Goal: Task Accomplishment & Management: Manage account settings

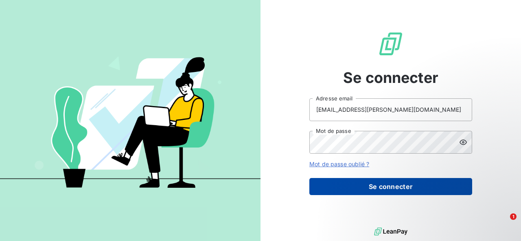
click at [351, 183] on button "Se connecter" at bounding box center [390, 186] width 163 height 17
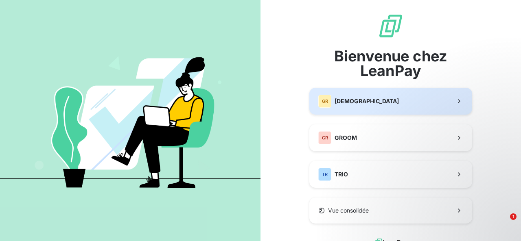
click at [341, 110] on button "GR GREENWISHES" at bounding box center [390, 101] width 163 height 27
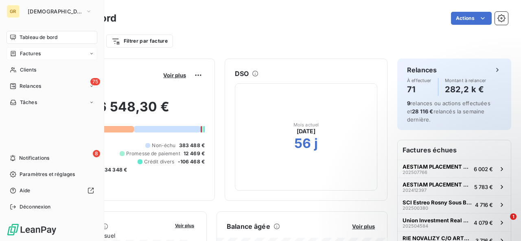
click at [17, 54] on div "Factures" at bounding box center [25, 53] width 31 height 7
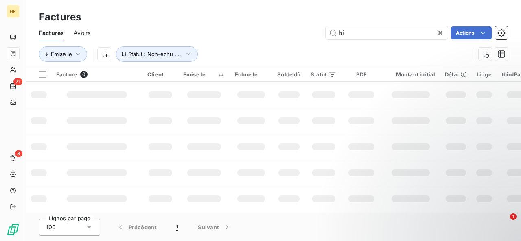
type input "h"
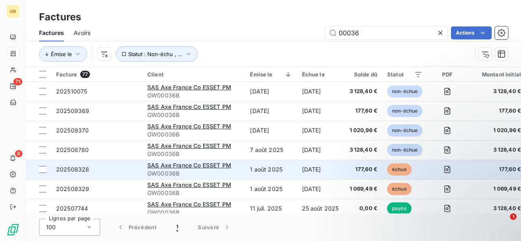
type input "00036"
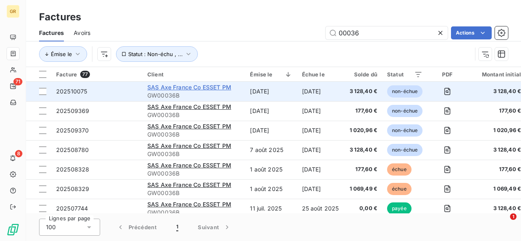
click at [228, 86] on span "SAS Axe France Co ESSET PM" at bounding box center [189, 87] width 84 height 7
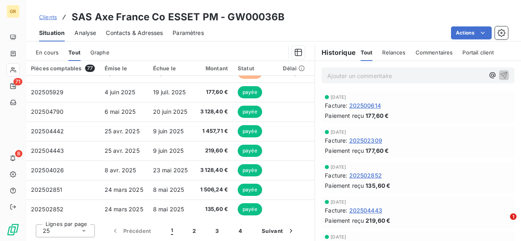
scroll to position [229, 0]
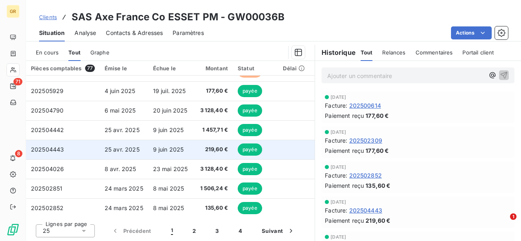
click at [148, 152] on td "9 juin 2025" at bounding box center [171, 150] width 47 height 20
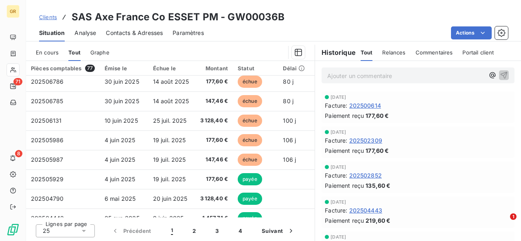
scroll to position [142, 0]
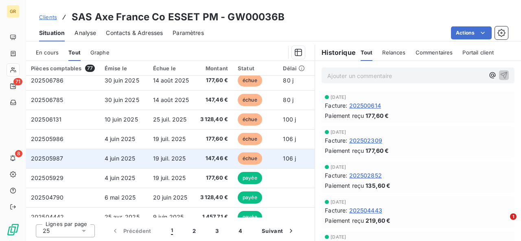
click at [195, 155] on td "147,46 €" at bounding box center [214, 159] width 38 height 20
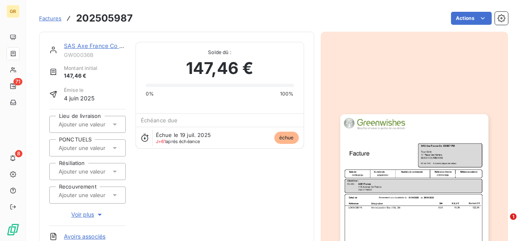
click at [413, 211] on img "button" at bounding box center [414, 218] width 148 height 209
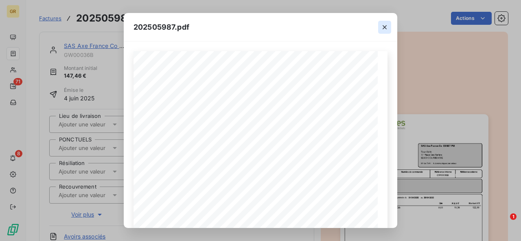
click at [386, 26] on icon "button" at bounding box center [384, 27] width 8 height 8
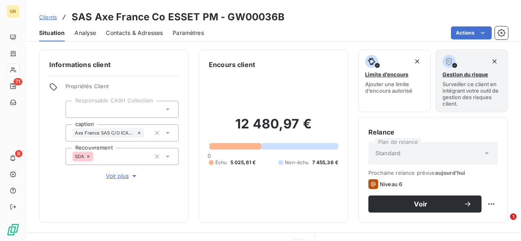
scroll to position [194, 0]
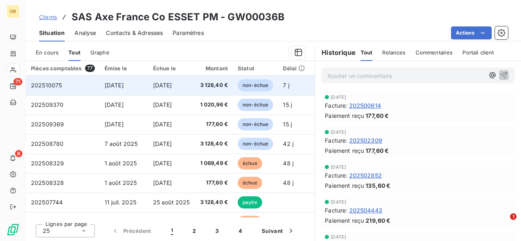
click at [187, 83] on td "[DATE]" at bounding box center [171, 86] width 47 height 20
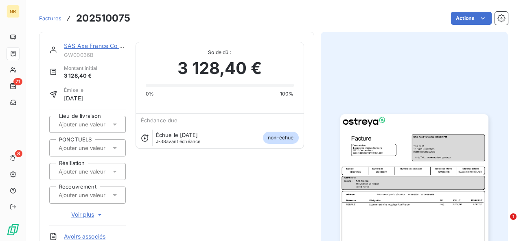
click at [379, 153] on img "button" at bounding box center [414, 218] width 148 height 209
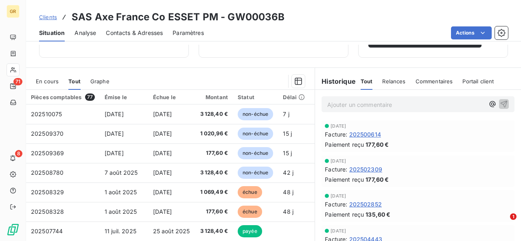
scroll to position [173, 0]
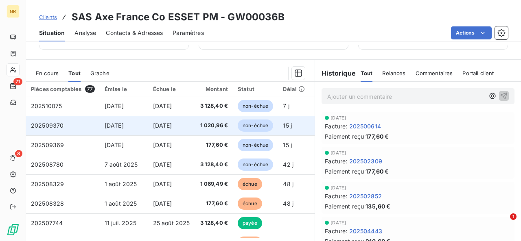
click at [157, 131] on td "[DATE]" at bounding box center [171, 126] width 47 height 20
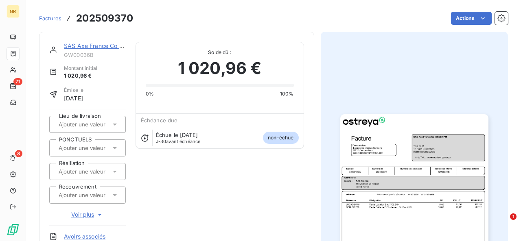
click at [362, 173] on img "button" at bounding box center [414, 218] width 148 height 209
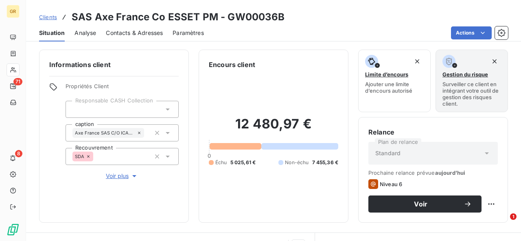
scroll to position [147, 0]
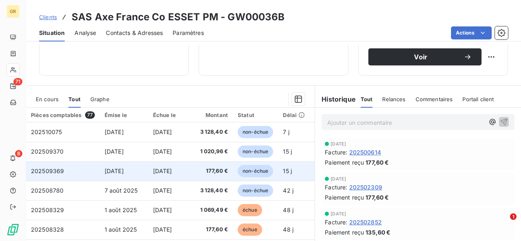
click at [164, 172] on span "[DATE]" at bounding box center [162, 171] width 19 height 7
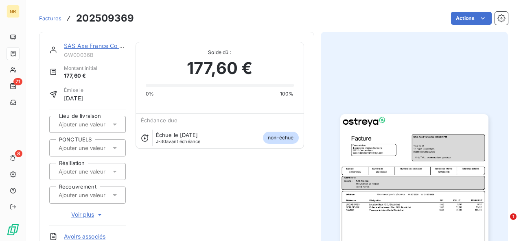
click at [384, 170] on img "button" at bounding box center [414, 218] width 148 height 209
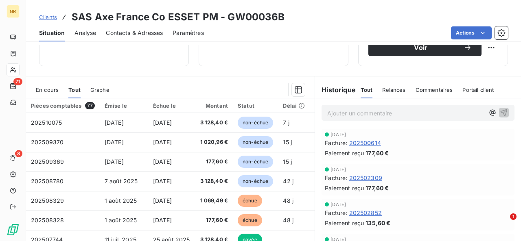
scroll to position [157, 0]
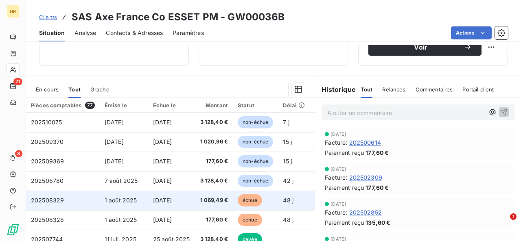
click at [185, 193] on td "[DATE]" at bounding box center [171, 201] width 47 height 20
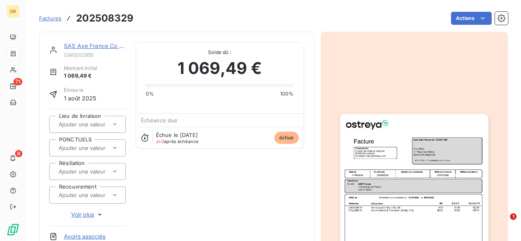
click at [412, 218] on img "button" at bounding box center [414, 218] width 148 height 209
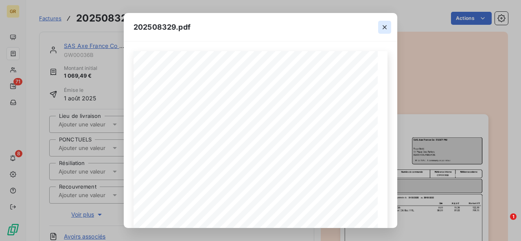
click at [386, 26] on icon "button" at bounding box center [384, 27] width 8 height 8
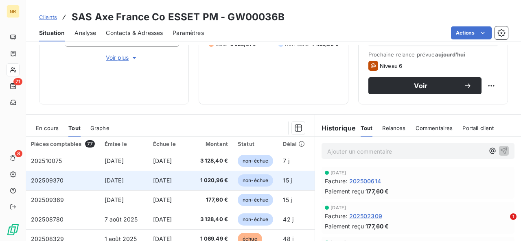
click at [170, 185] on td "[DATE]" at bounding box center [171, 181] width 47 height 20
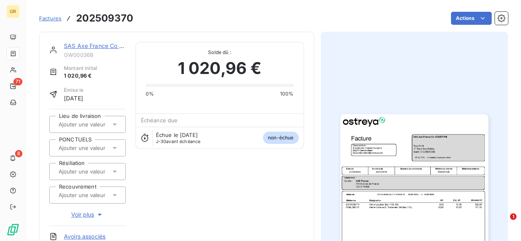
click at [442, 198] on img "button" at bounding box center [414, 218] width 148 height 209
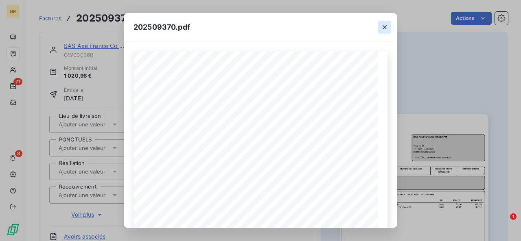
click at [384, 27] on icon "button" at bounding box center [384, 27] width 4 height 4
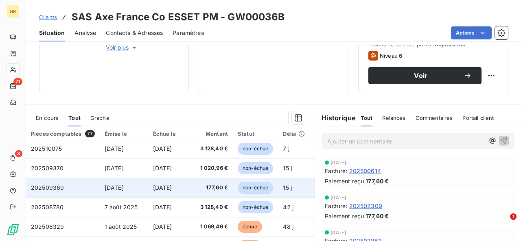
scroll to position [2, 0]
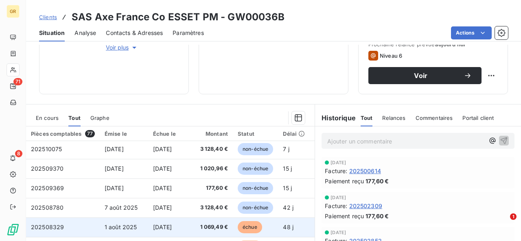
click at [189, 227] on td "[DATE]" at bounding box center [171, 228] width 47 height 20
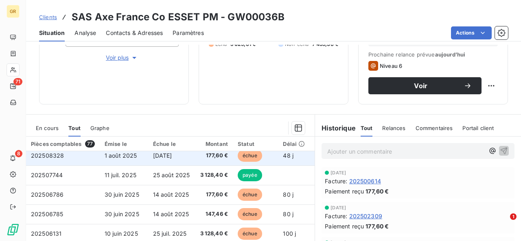
scroll to position [104, 0]
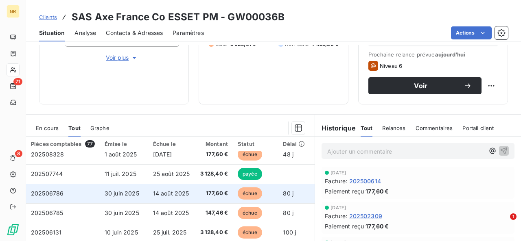
click at [189, 196] on td "14 août 2025" at bounding box center [171, 194] width 47 height 20
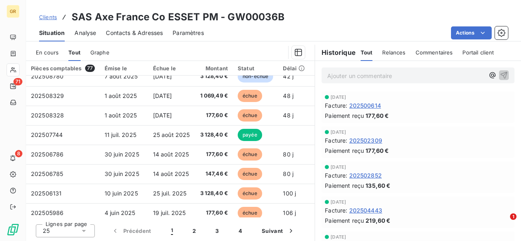
scroll to position [68, 0]
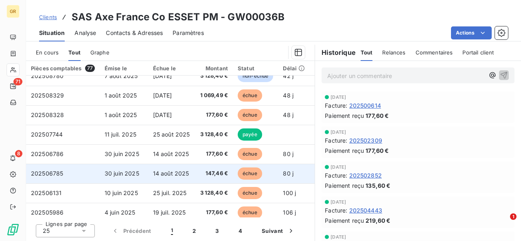
click at [149, 174] on td "14 août 2025" at bounding box center [171, 174] width 47 height 20
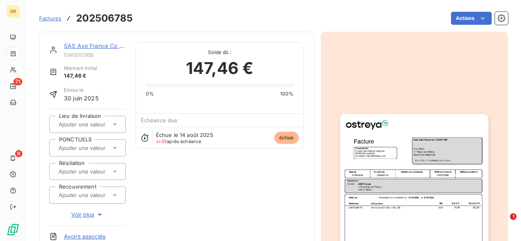
click at [382, 227] on img "button" at bounding box center [414, 218] width 148 height 209
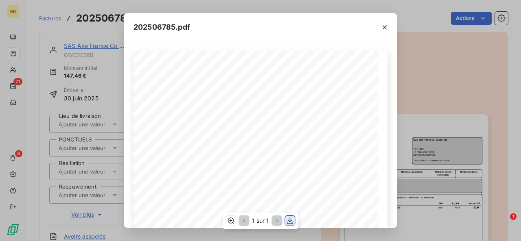
click at [291, 219] on icon "button" at bounding box center [290, 221] width 8 height 8
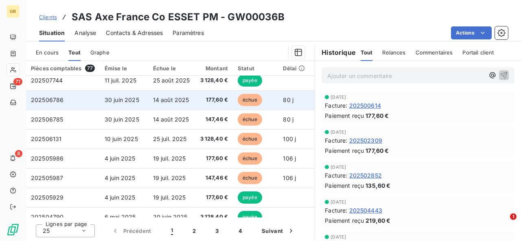
scroll to position [124, 0]
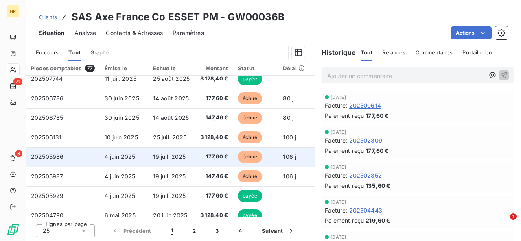
click at [168, 157] on span "19 juil. 2025" at bounding box center [169, 156] width 33 height 7
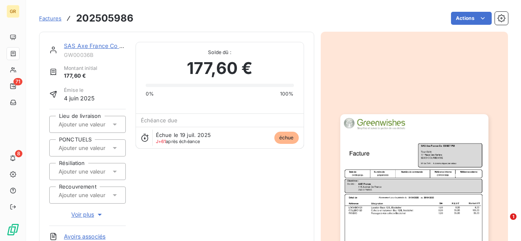
click at [377, 178] on img "button" at bounding box center [414, 218] width 148 height 209
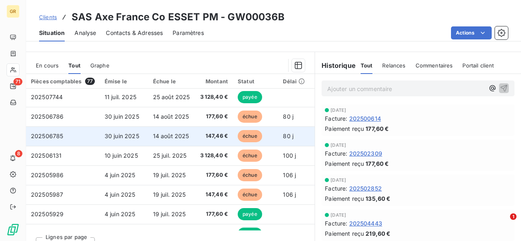
scroll to position [123, 0]
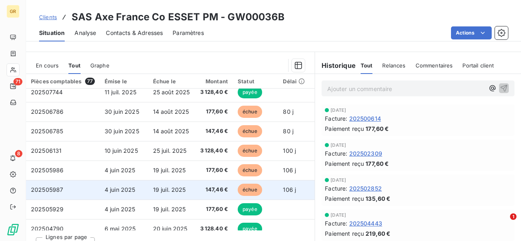
click at [192, 188] on td "19 juil. 2025" at bounding box center [171, 190] width 47 height 20
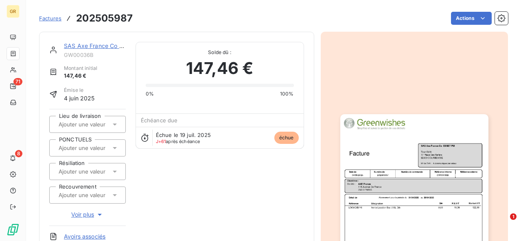
click at [360, 196] on img "button" at bounding box center [414, 218] width 148 height 209
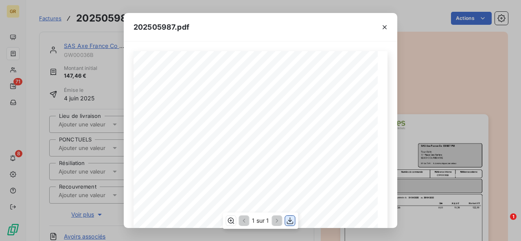
click at [290, 222] on icon "button" at bounding box center [290, 221] width 7 height 7
click at [118, 6] on div "202505987.pdf Référence interne Numéro de Date de Numéro de commande Référence …" at bounding box center [260, 120] width 521 height 241
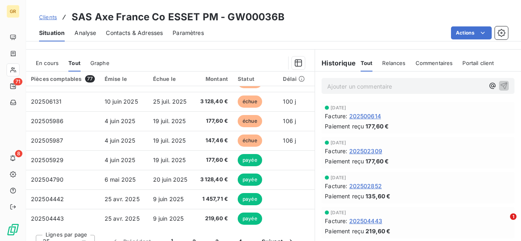
scroll to position [177, 0]
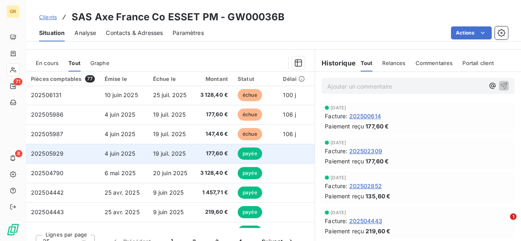
click at [195, 150] on td "177,60 €" at bounding box center [214, 154] width 38 height 20
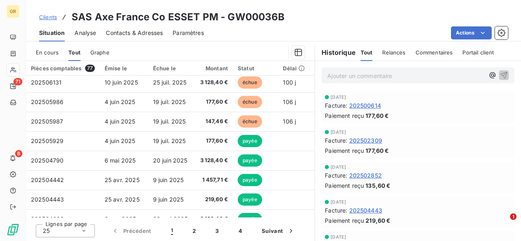
scroll to position [179, 0]
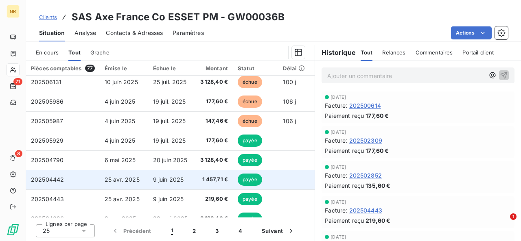
click at [155, 173] on td "9 juin 2025" at bounding box center [171, 180] width 47 height 20
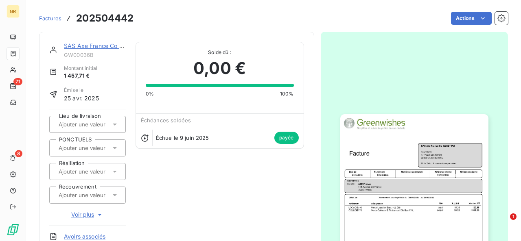
click at [384, 218] on img "button" at bounding box center [414, 218] width 148 height 209
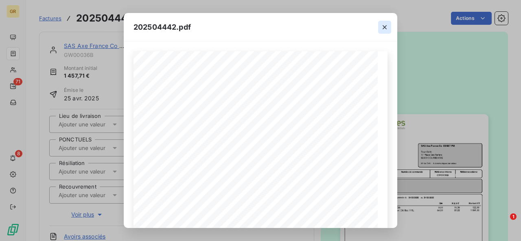
click at [387, 26] on icon "button" at bounding box center [384, 27] width 8 height 8
